Goal: Task Accomplishment & Management: Use online tool/utility

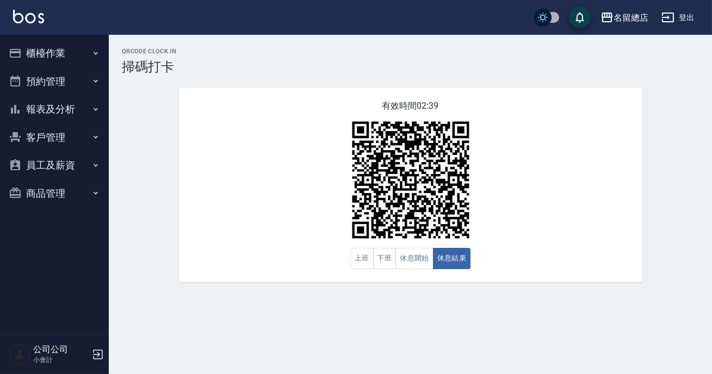
click at [77, 117] on button "報表及分析" at bounding box center [54, 109] width 100 height 28
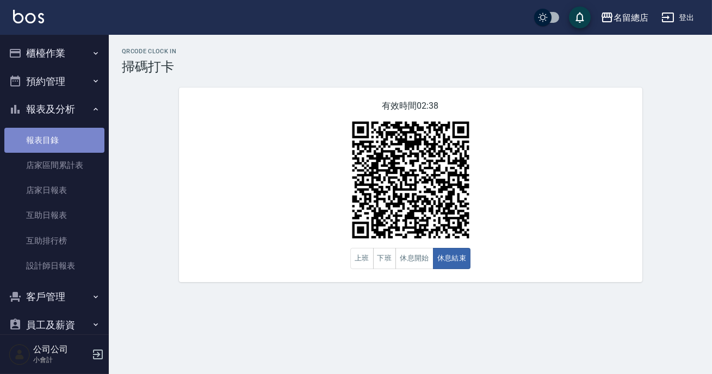
click at [74, 141] on link "報表目錄" at bounding box center [54, 140] width 100 height 25
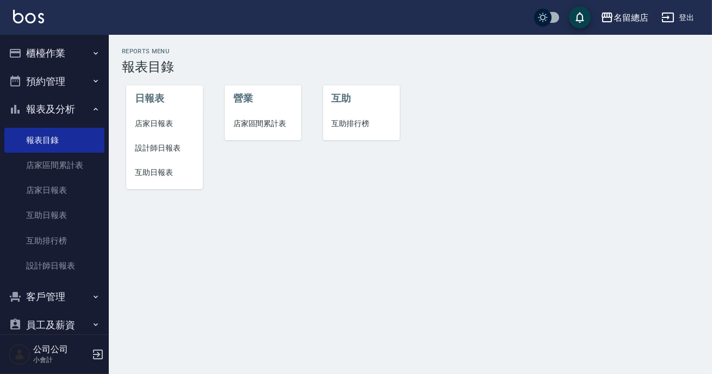
click at [157, 144] on span "設計師日報表" at bounding box center [164, 147] width 59 height 11
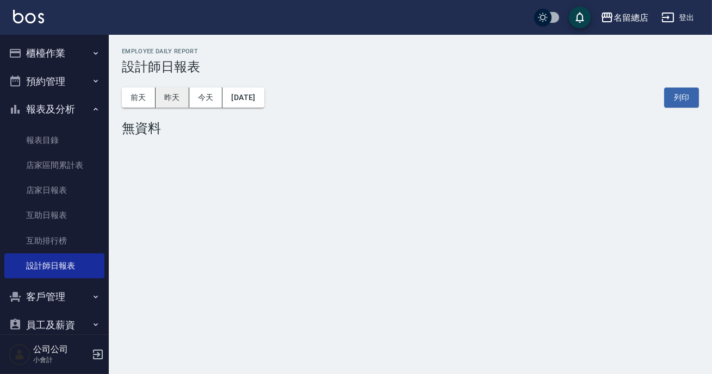
click at [170, 104] on button "昨天" at bounding box center [173, 98] width 34 height 20
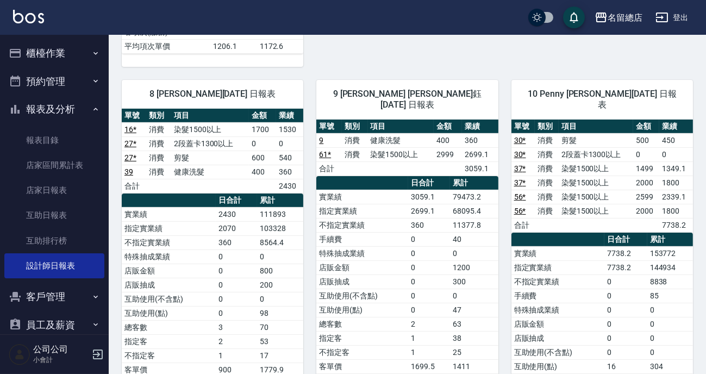
scroll to position [593, 0]
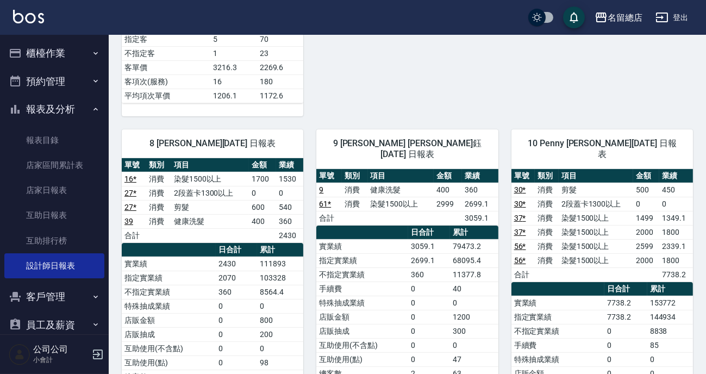
click at [32, 304] on button "客戶管理" at bounding box center [54, 297] width 100 height 28
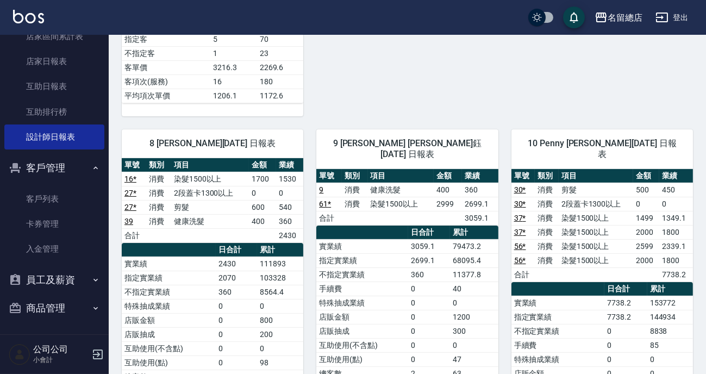
scroll to position [0, 0]
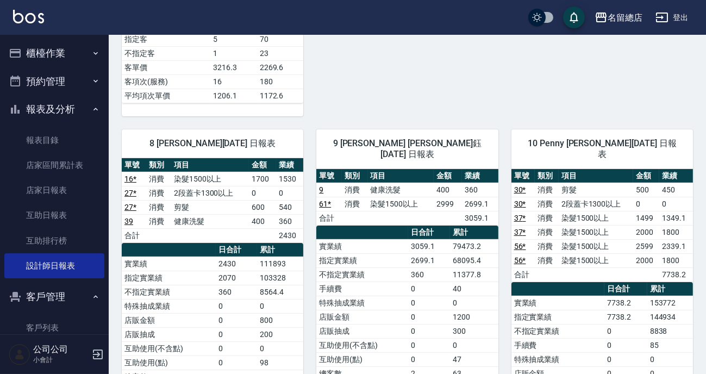
click at [48, 58] on button "櫃檯作業" at bounding box center [54, 53] width 100 height 28
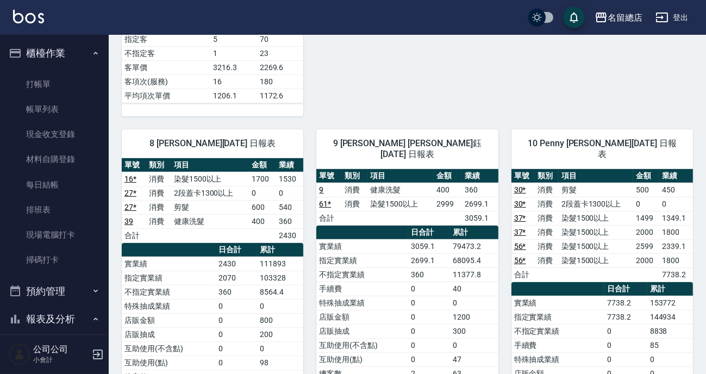
click at [28, 282] on button "預約管理" at bounding box center [54, 291] width 100 height 28
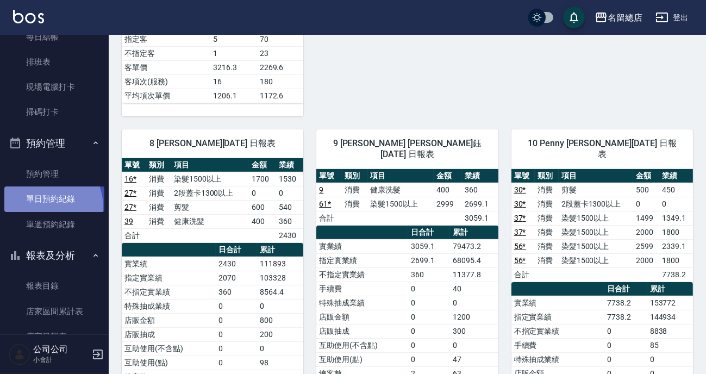
click at [42, 207] on link "單日預約紀錄" at bounding box center [54, 199] width 100 height 25
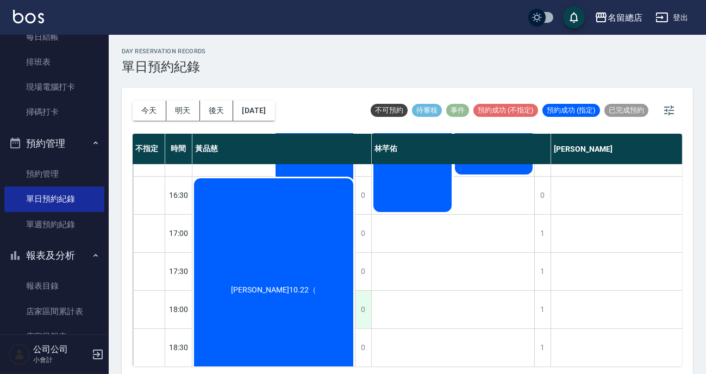
scroll to position [494, 0]
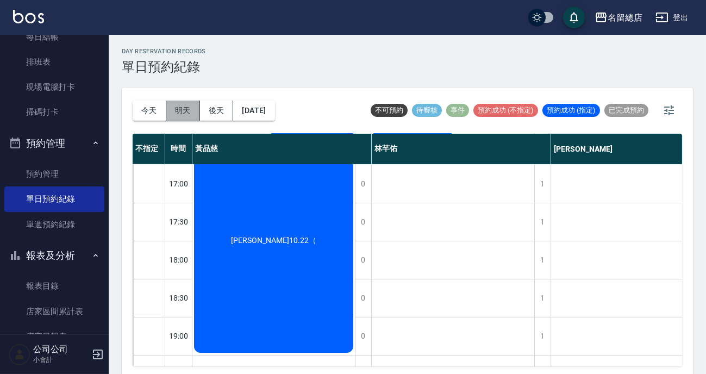
click at [187, 115] on button "明天" at bounding box center [183, 111] width 34 height 20
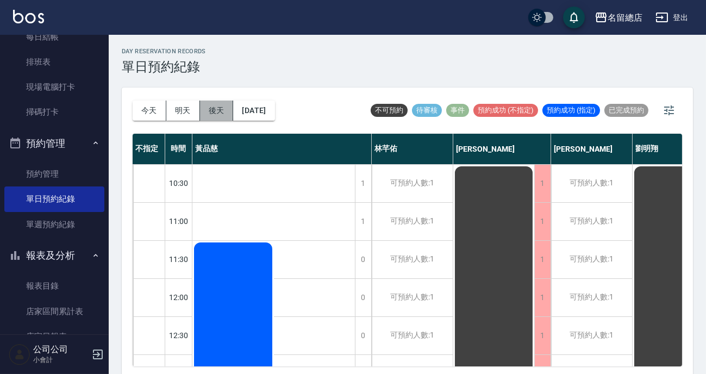
click at [220, 118] on button "後天" at bounding box center [217, 111] width 34 height 20
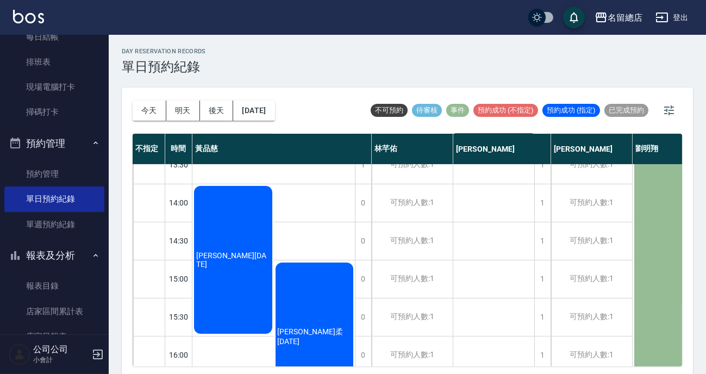
scroll to position [346, 0]
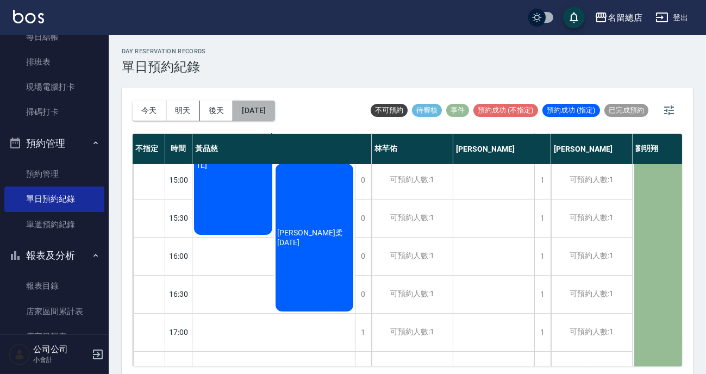
click at [275, 111] on button "[DATE]" at bounding box center [253, 111] width 41 height 20
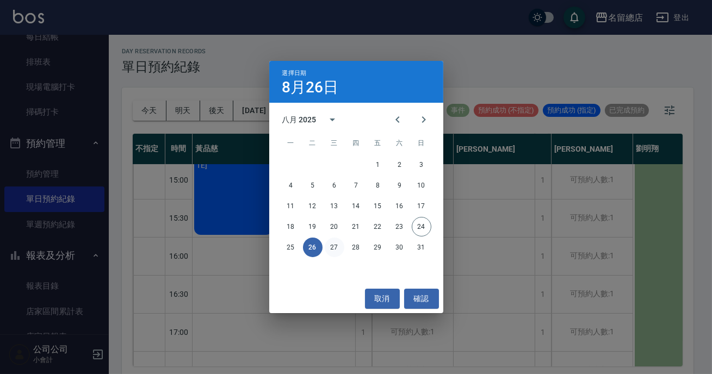
click at [330, 248] on button "27" at bounding box center [335, 248] width 20 height 20
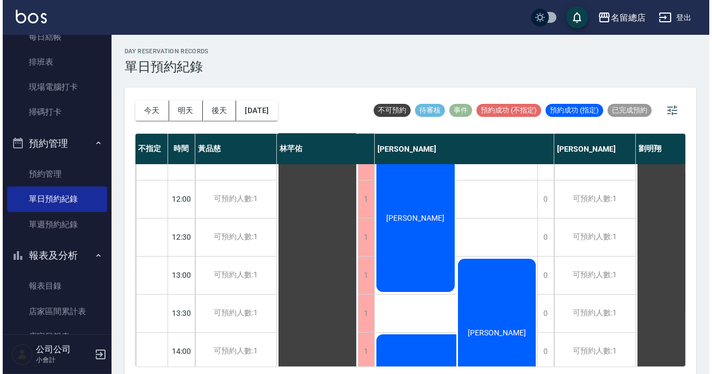
scroll to position [247, 0]
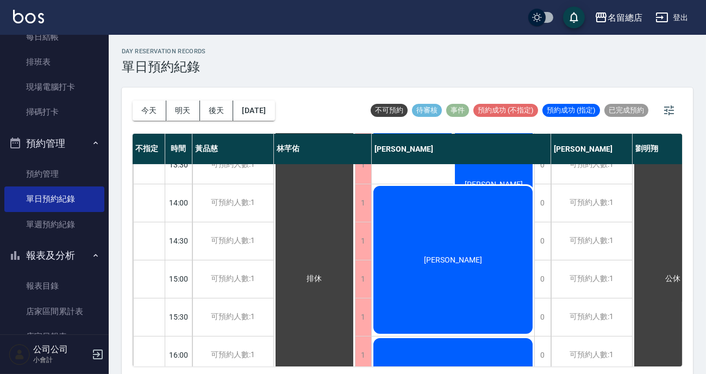
click at [325, 274] on span "[PERSON_NAME]" at bounding box center [315, 279] width 20 height 10
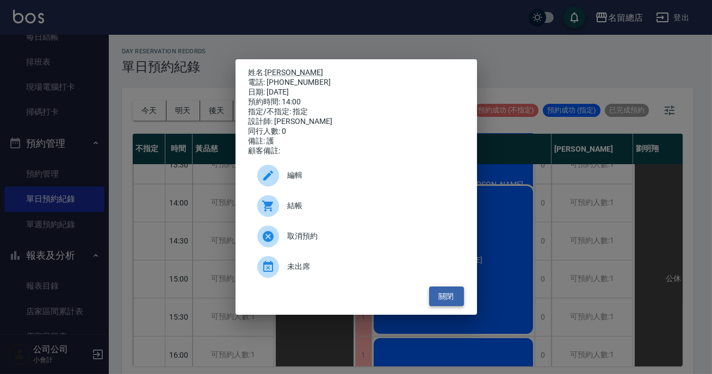
click at [453, 302] on button "關閉" at bounding box center [446, 297] width 35 height 20
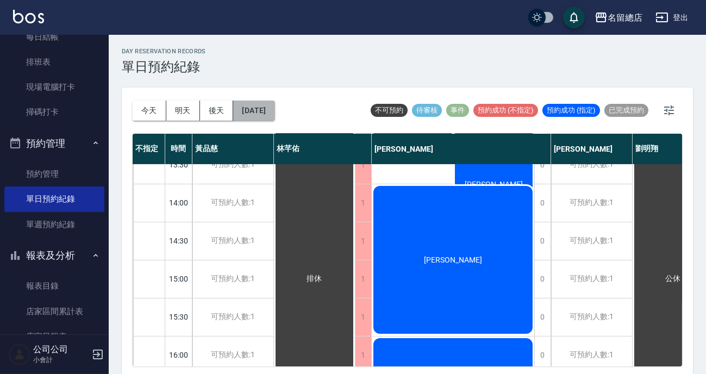
click at [275, 106] on button "[DATE]" at bounding box center [253, 111] width 41 height 20
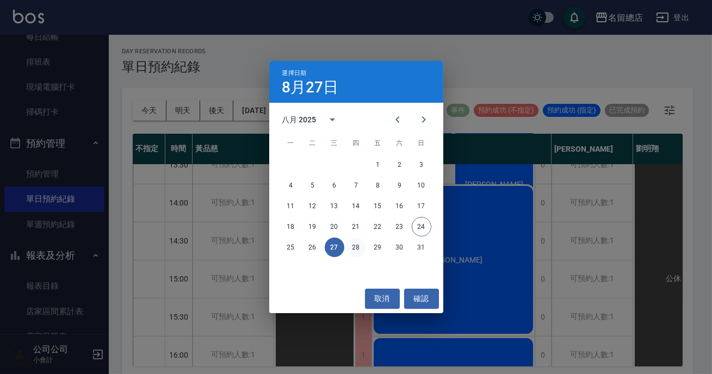
click at [361, 241] on button "28" at bounding box center [356, 248] width 20 height 20
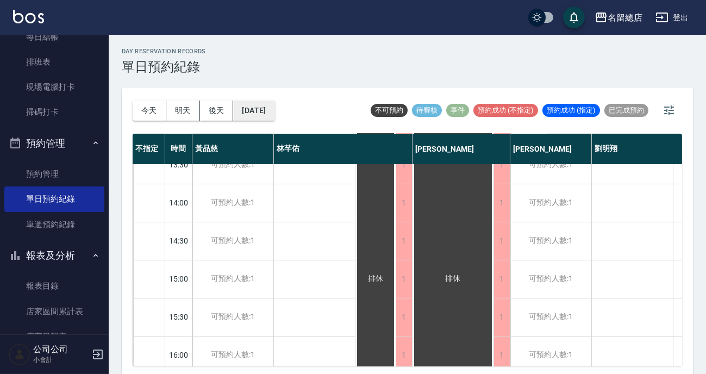
click at [274, 107] on button "[DATE]" at bounding box center [253, 111] width 41 height 20
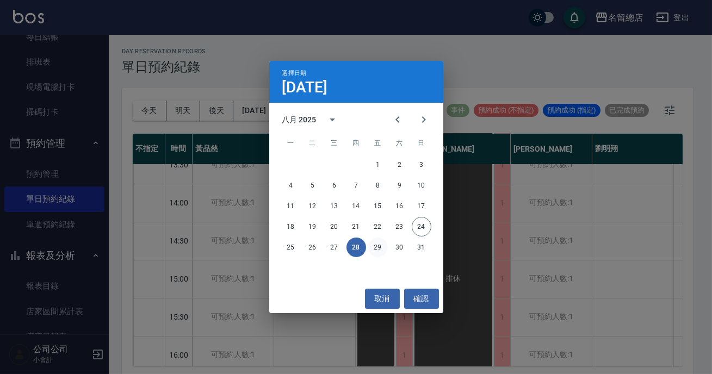
click at [375, 246] on button "29" at bounding box center [378, 248] width 20 height 20
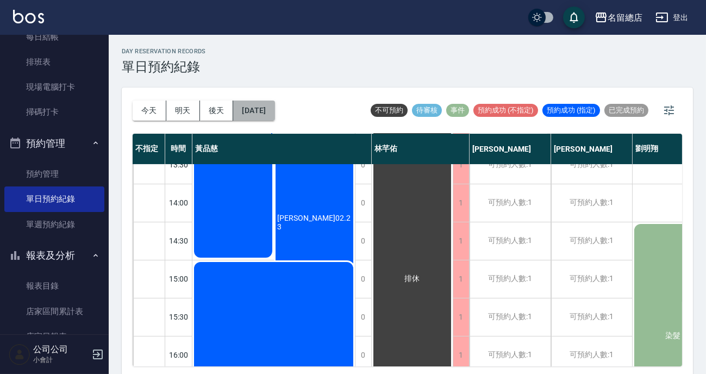
click at [266, 110] on button "[DATE]" at bounding box center [253, 111] width 41 height 20
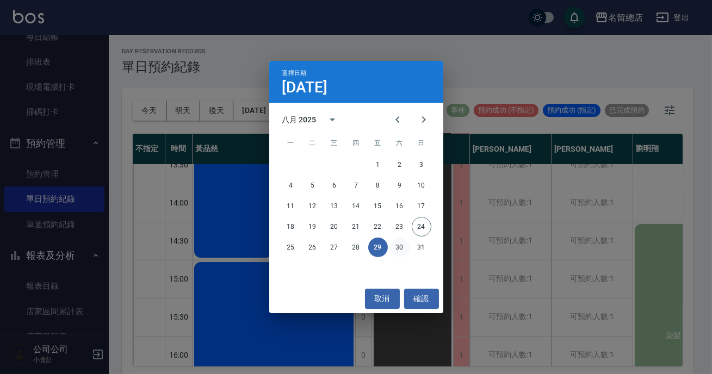
click at [394, 246] on button "30" at bounding box center [400, 248] width 20 height 20
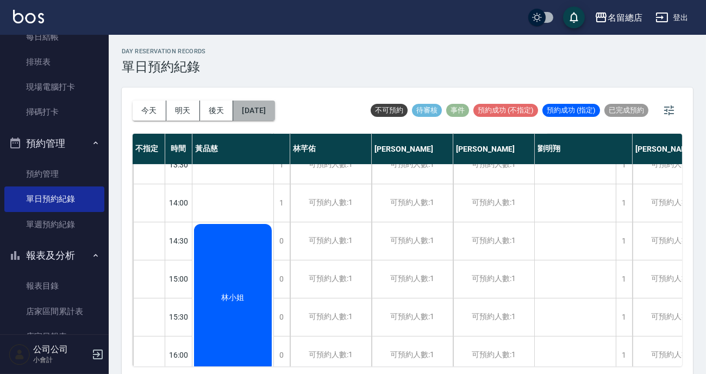
click at [275, 103] on button "[DATE]" at bounding box center [253, 111] width 41 height 20
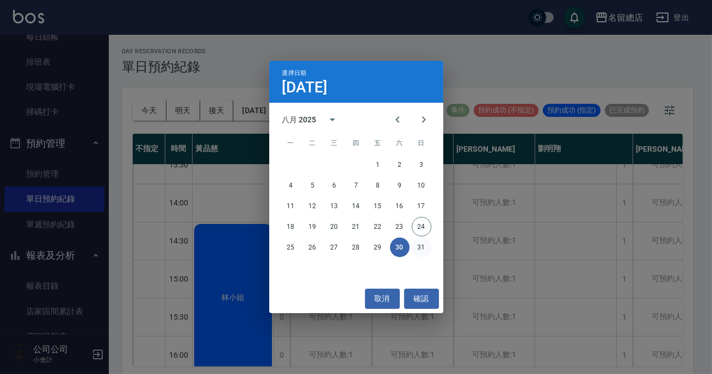
click at [418, 242] on button "31" at bounding box center [422, 248] width 20 height 20
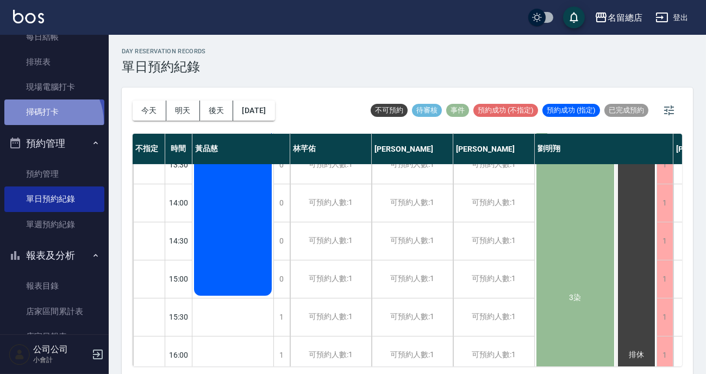
click at [45, 121] on link "掃碼打卡" at bounding box center [54, 112] width 100 height 25
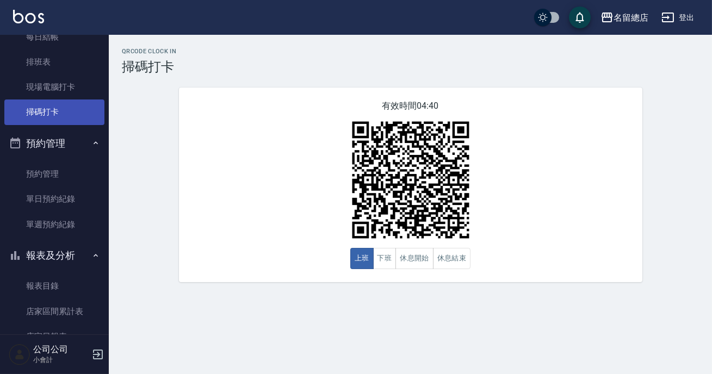
click at [45, 121] on link "掃碼打卡" at bounding box center [54, 112] width 100 height 25
click at [416, 260] on button "休息開始" at bounding box center [414, 258] width 38 height 21
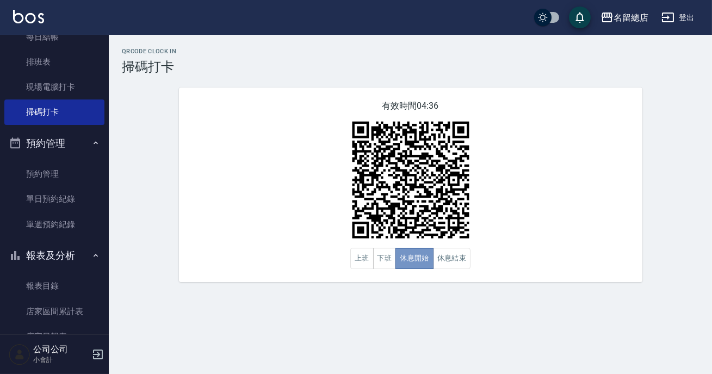
drag, startPoint x: 416, startPoint y: 260, endPoint x: 462, endPoint y: 273, distance: 47.5
click at [417, 260] on button "休息開始" at bounding box center [414, 258] width 38 height 21
click at [457, 262] on button "休息結束" at bounding box center [452, 258] width 38 height 21
